Goal: Task Accomplishment & Management: Manage account settings

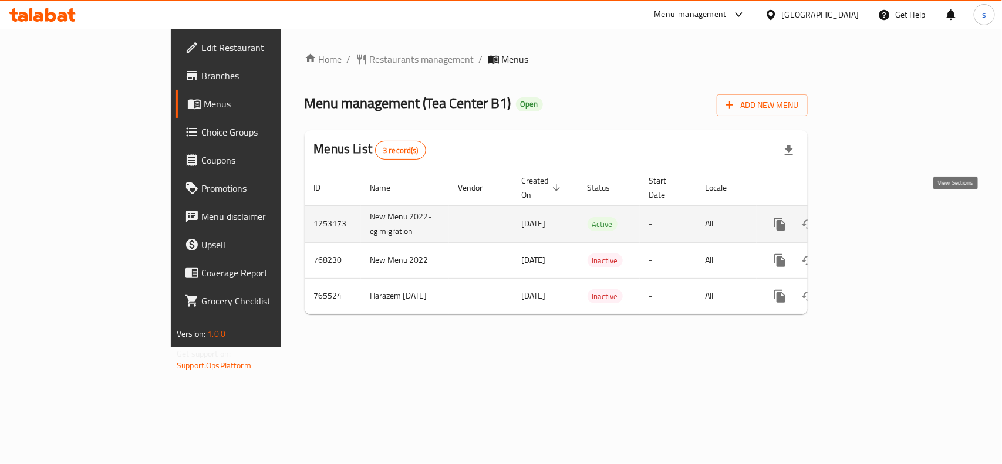
click at [871, 217] on icon "enhanced table" at bounding box center [864, 224] width 14 height 14
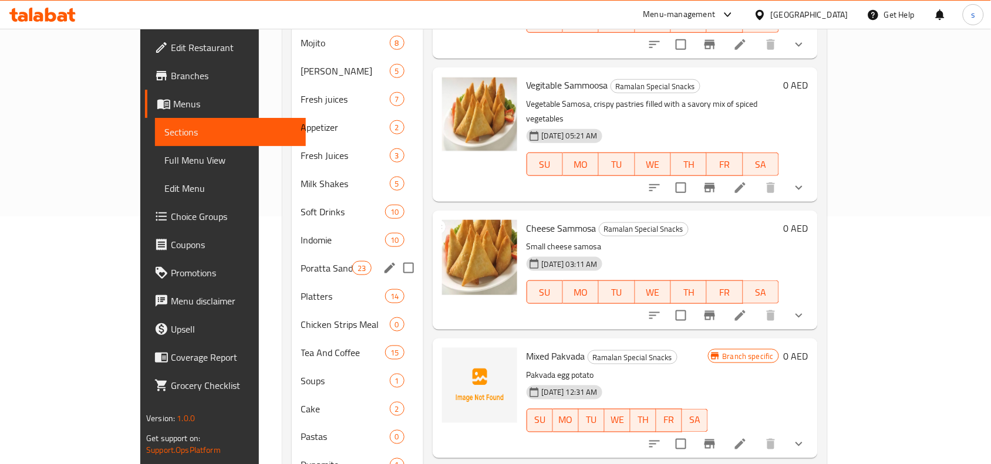
scroll to position [174, 0]
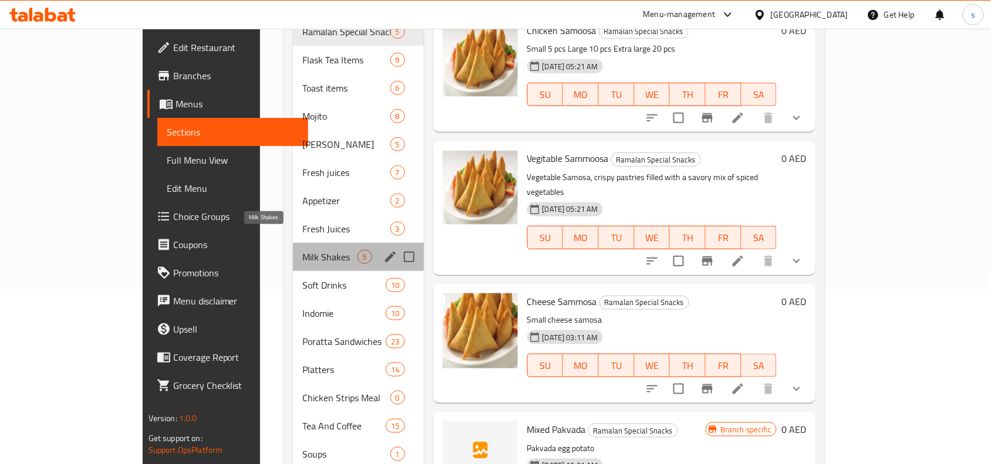
click at [302, 250] on span "Milk Shakes" at bounding box center [329, 257] width 55 height 14
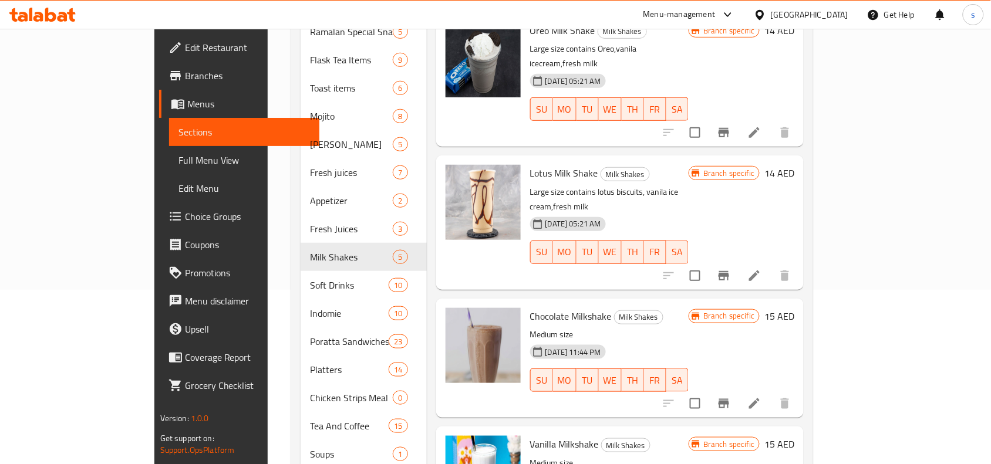
scroll to position [394, 0]
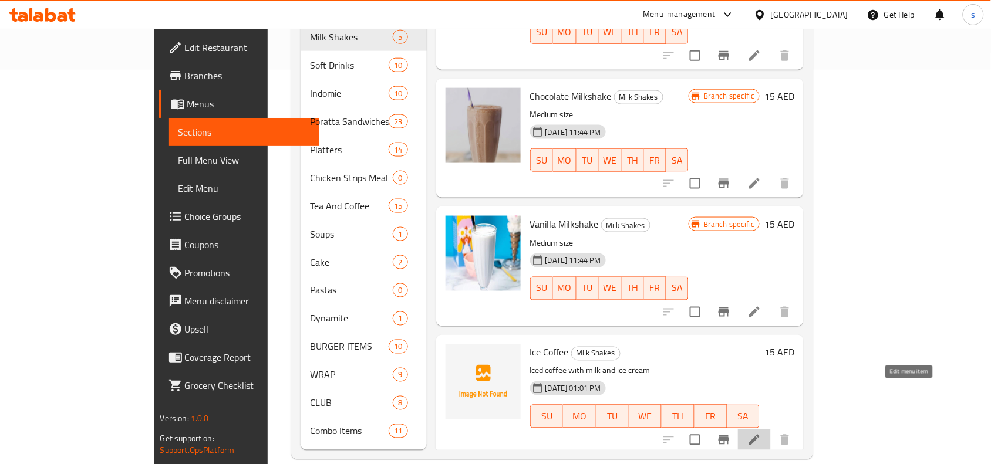
click at [761, 433] on icon at bounding box center [754, 440] width 14 height 14
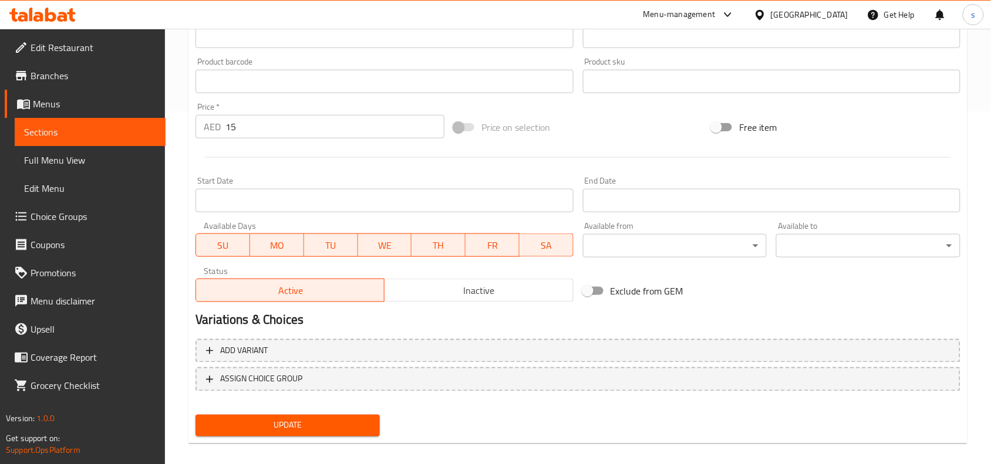
scroll to position [363, 0]
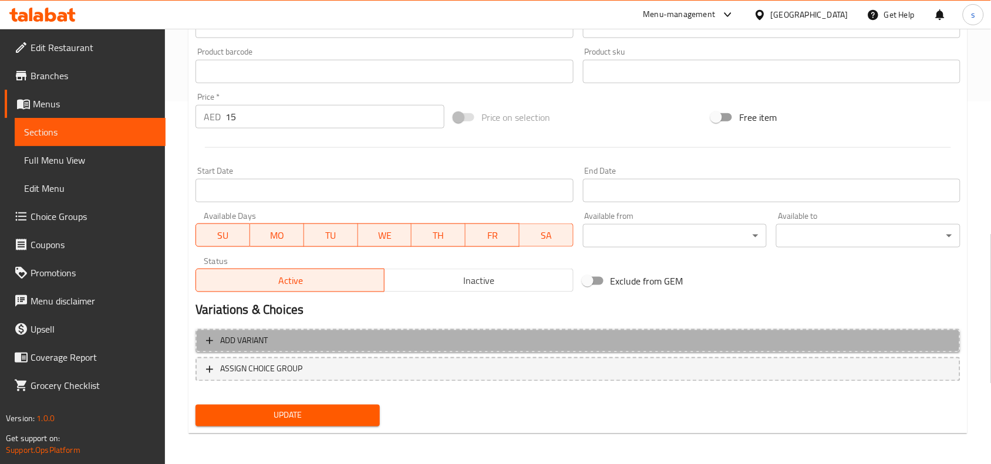
click at [323, 345] on span "Add variant" at bounding box center [578, 341] width 744 height 15
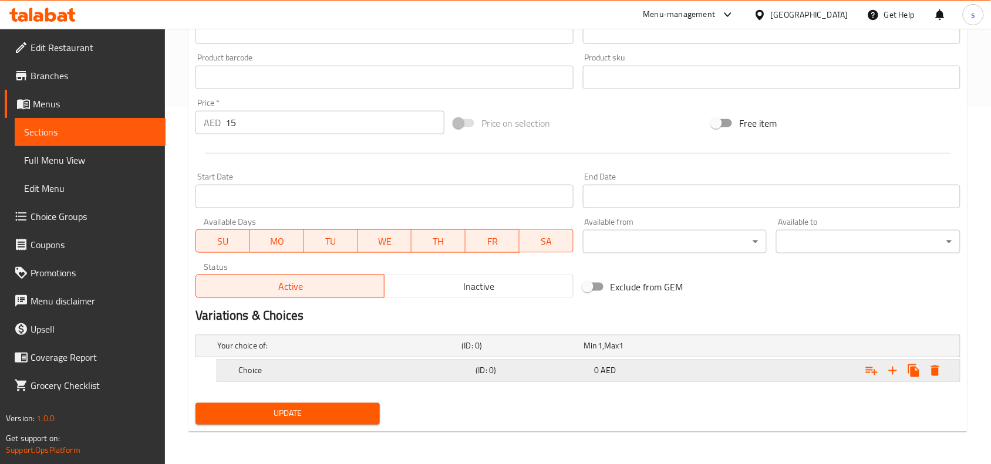
click at [309, 376] on h5 "Choice" at bounding box center [354, 371] width 232 height 12
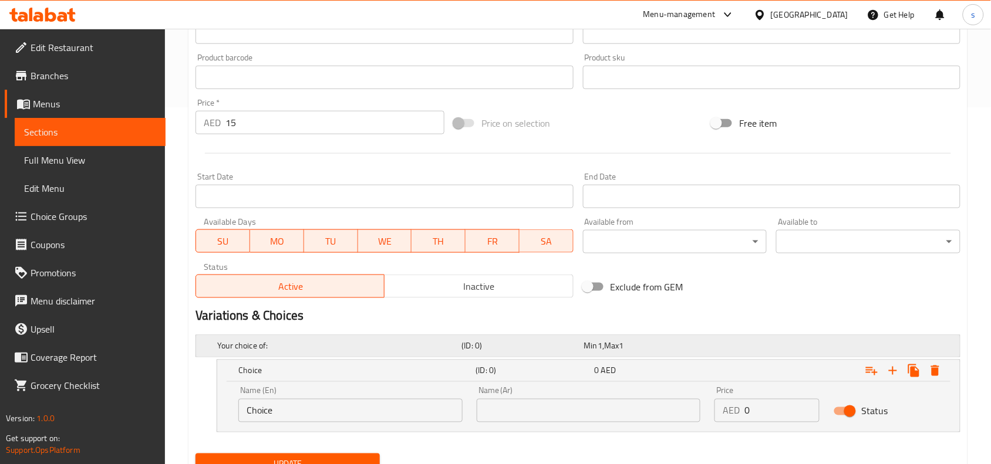
click at [361, 352] on div "Your choice of:" at bounding box center [337, 346] width 244 height 16
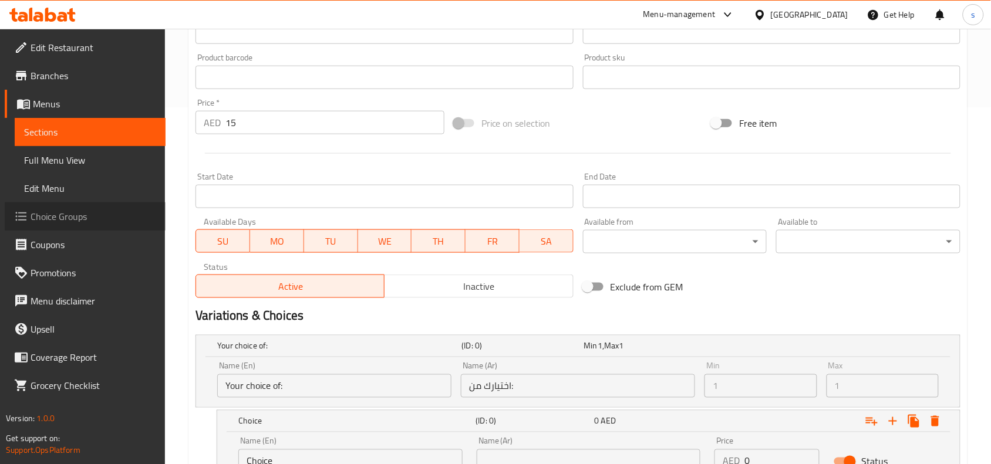
click at [48, 214] on span "Choice Groups" at bounding box center [94, 217] width 126 height 14
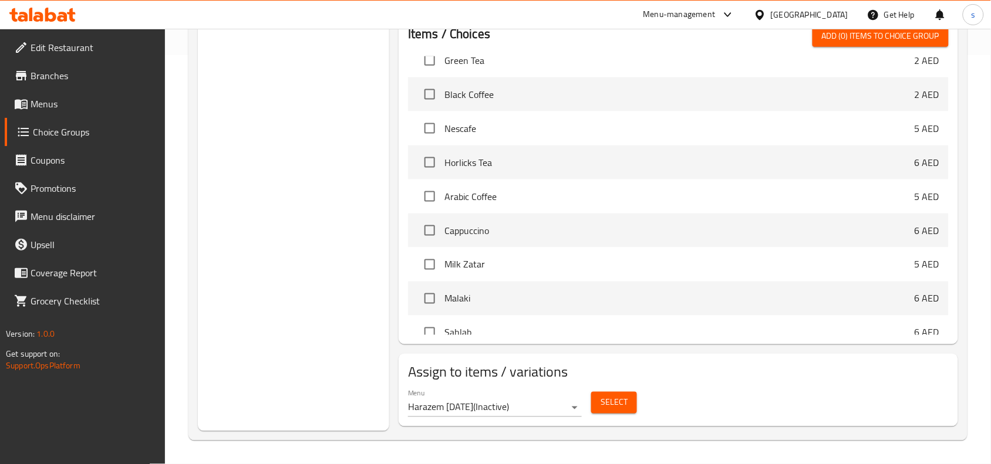
scroll to position [5648, 0]
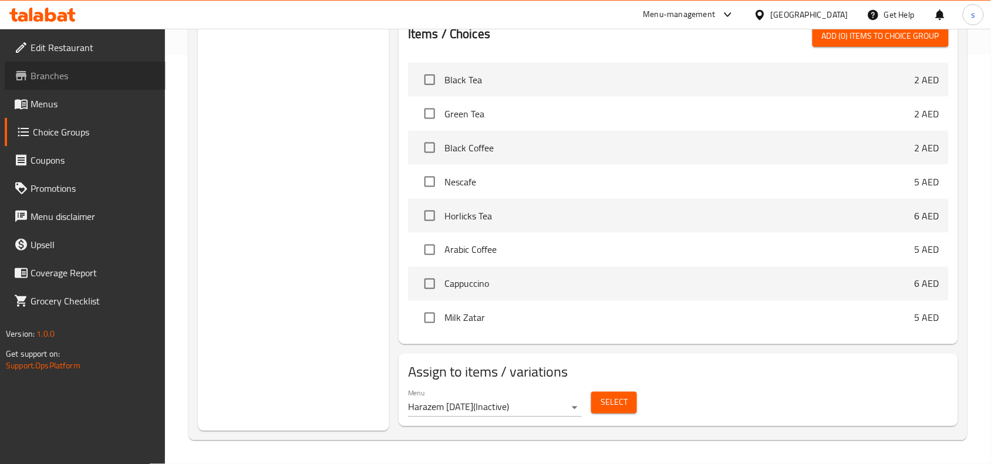
click at [50, 77] on span "Branches" at bounding box center [94, 76] width 126 height 14
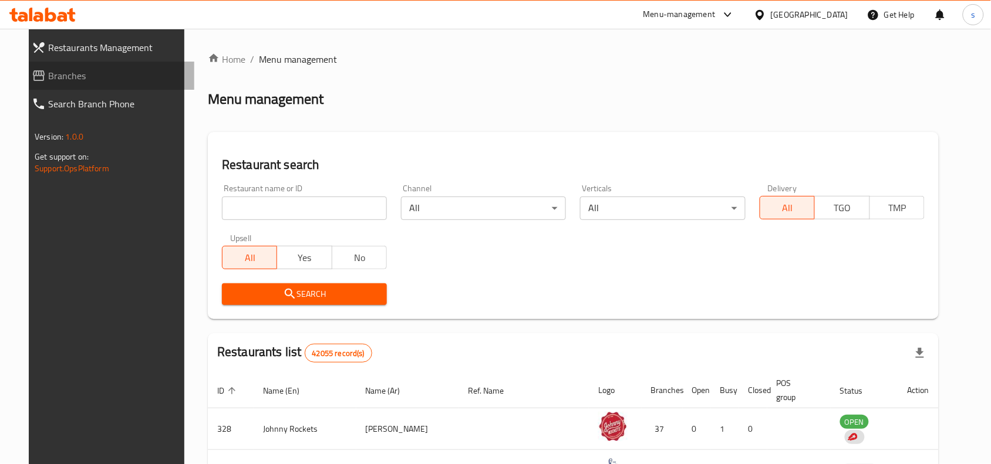
click at [48, 79] on span "Branches" at bounding box center [116, 76] width 137 height 14
